Goal: Navigation & Orientation: Find specific page/section

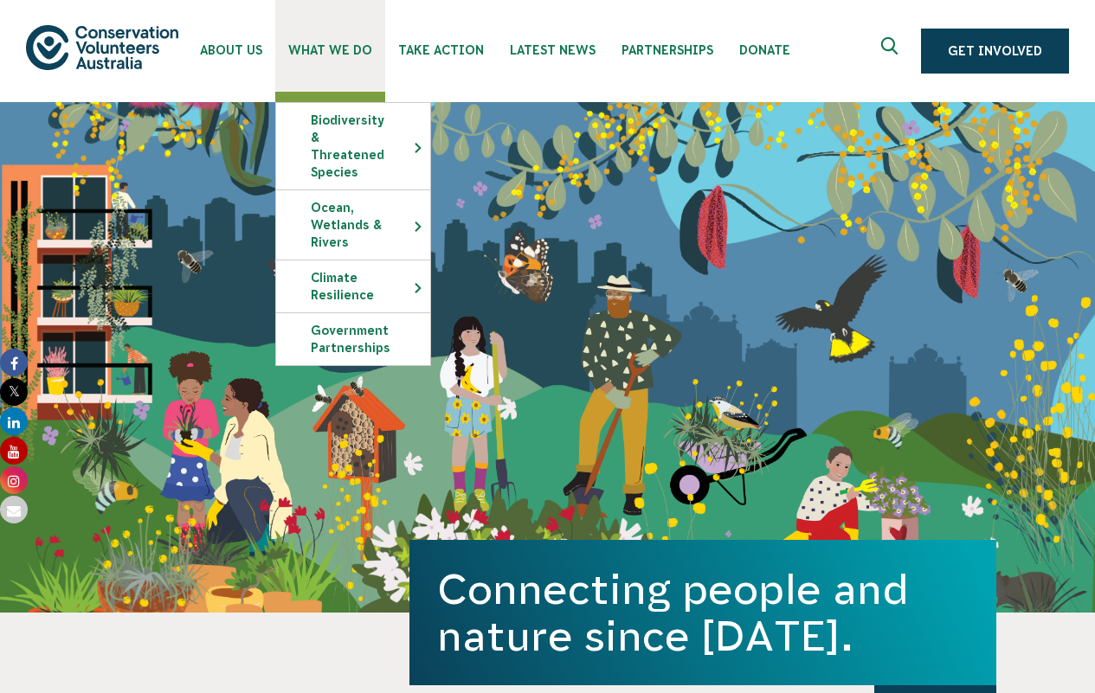
click at [318, 46] on span "What We Do" at bounding box center [330, 50] width 84 height 14
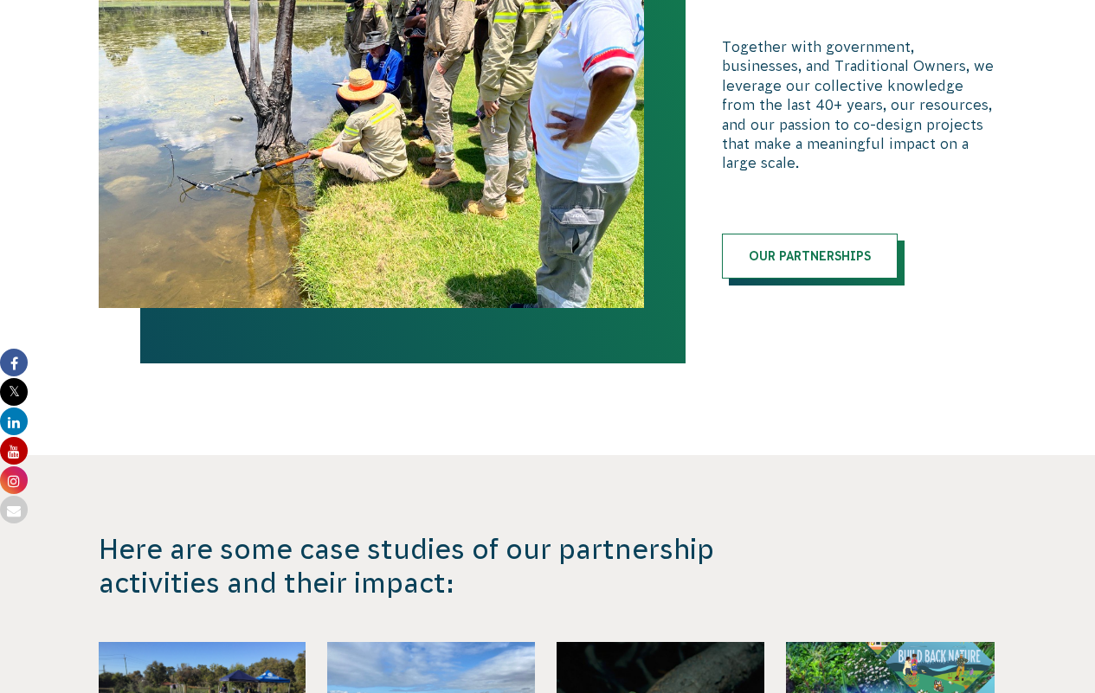
scroll to position [2242, 0]
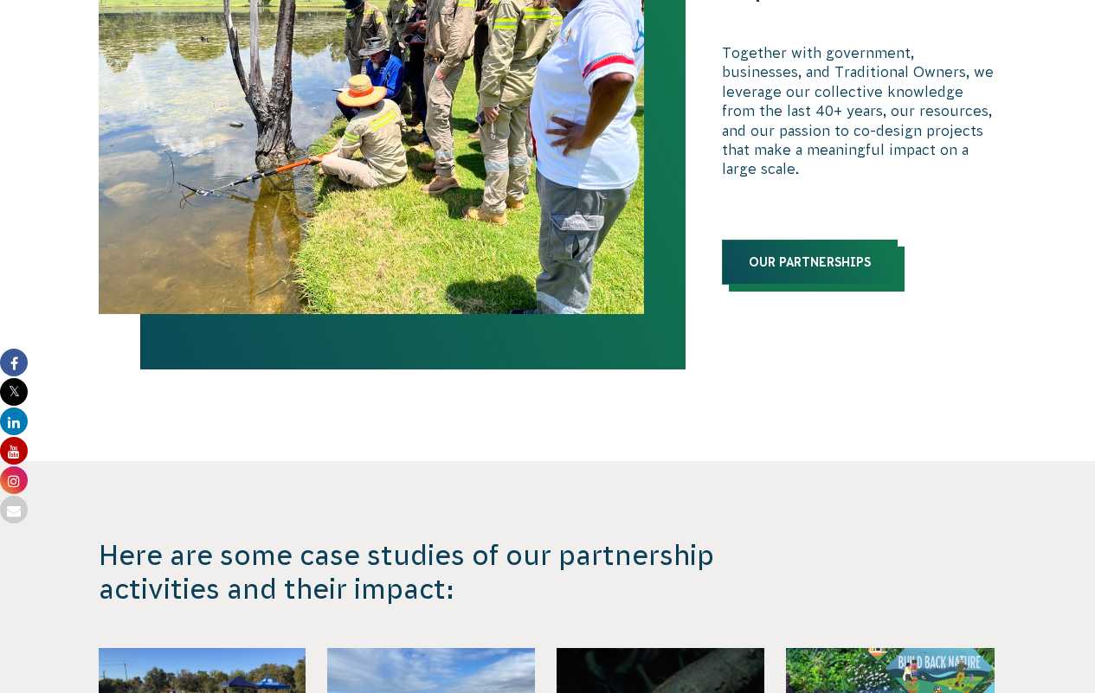
click at [783, 247] on link "Our Partnerships" at bounding box center [810, 262] width 176 height 45
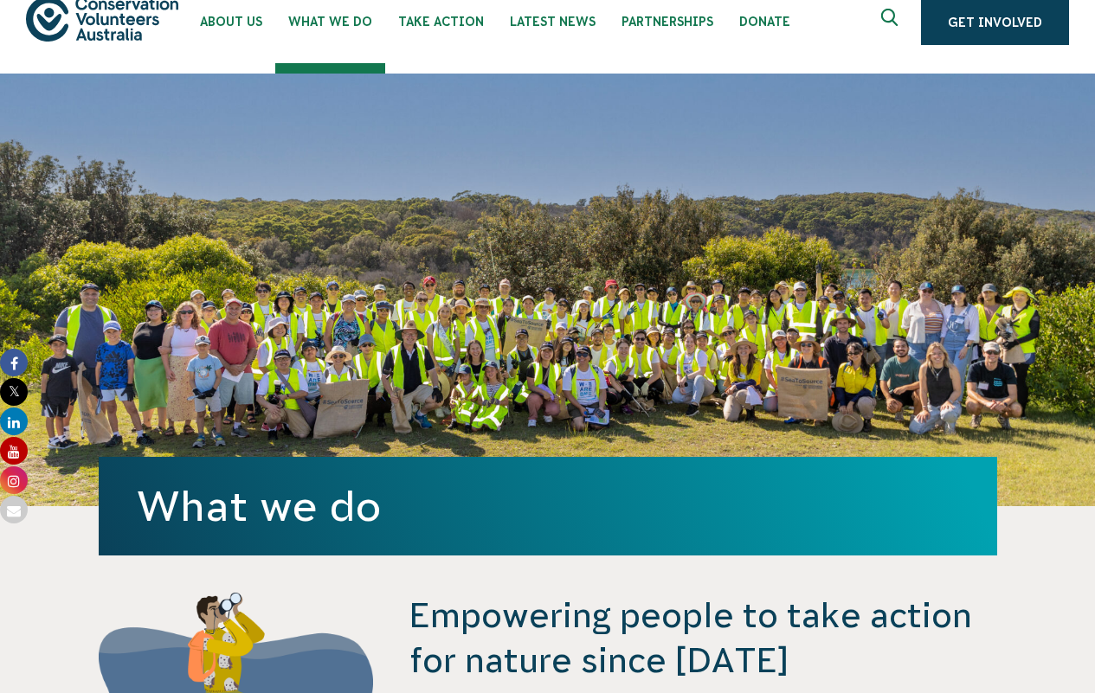
scroll to position [0, 0]
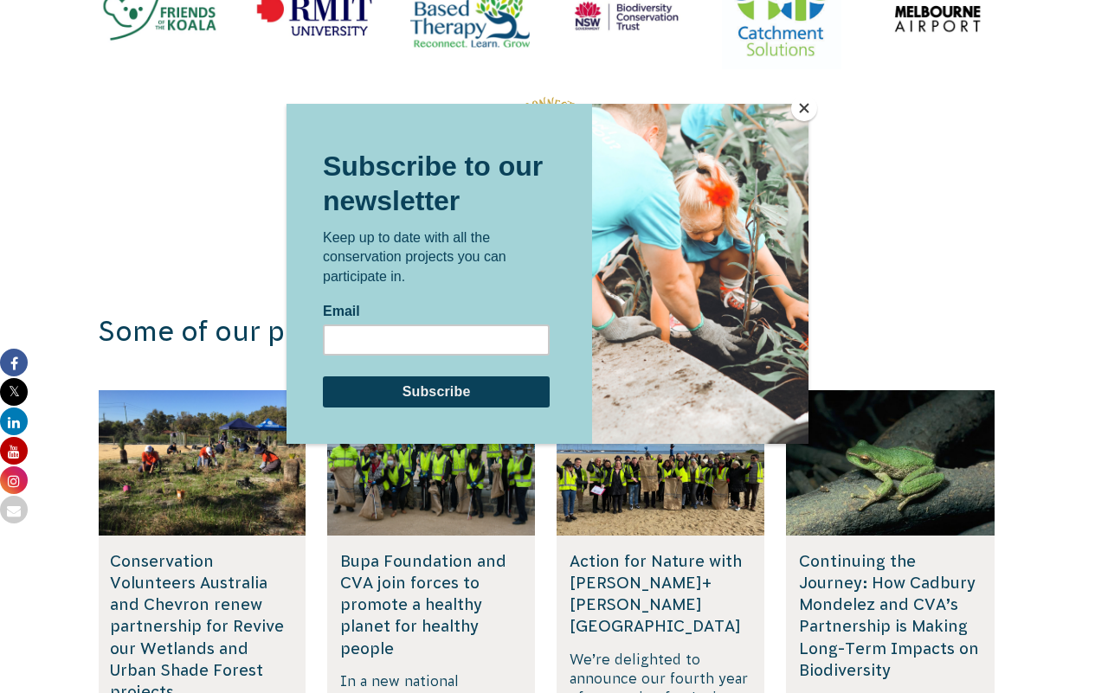
scroll to position [2691, 0]
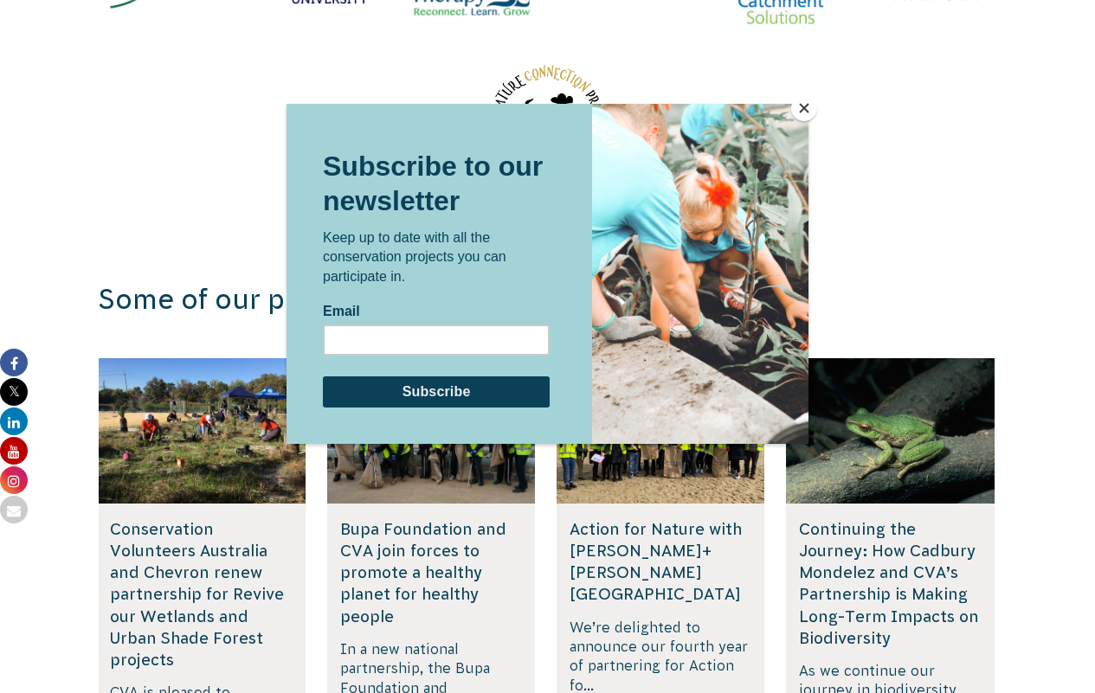
click at [804, 107] on button "Close" at bounding box center [804, 108] width 26 height 26
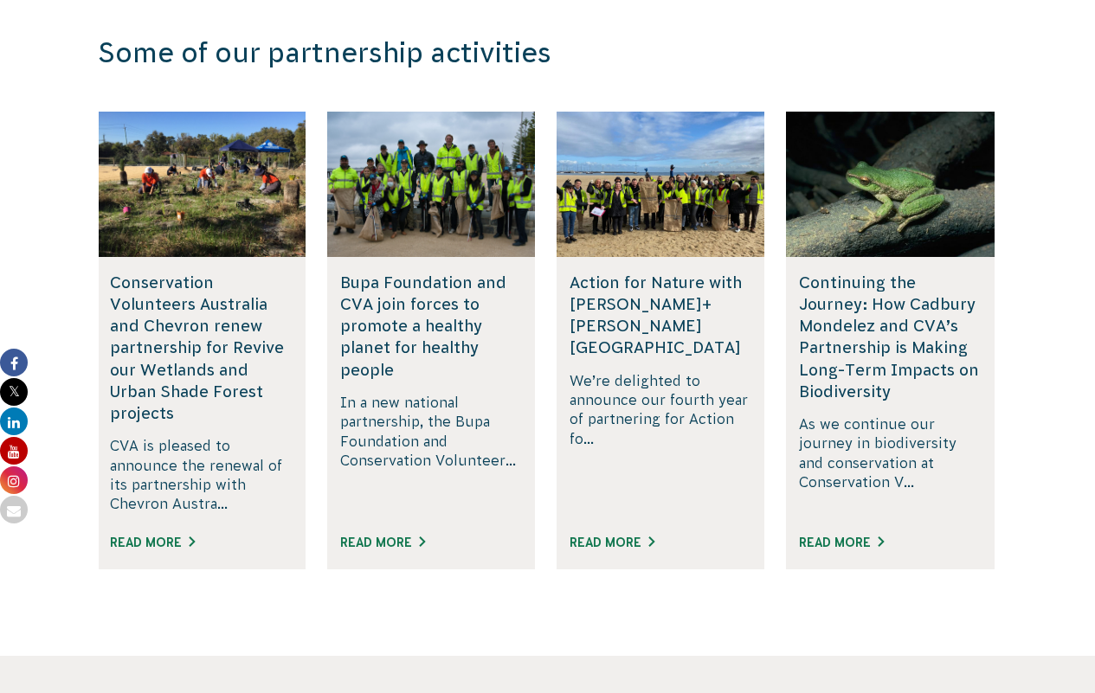
scroll to position [2939, 0]
